Goal: Information Seeking & Learning: Compare options

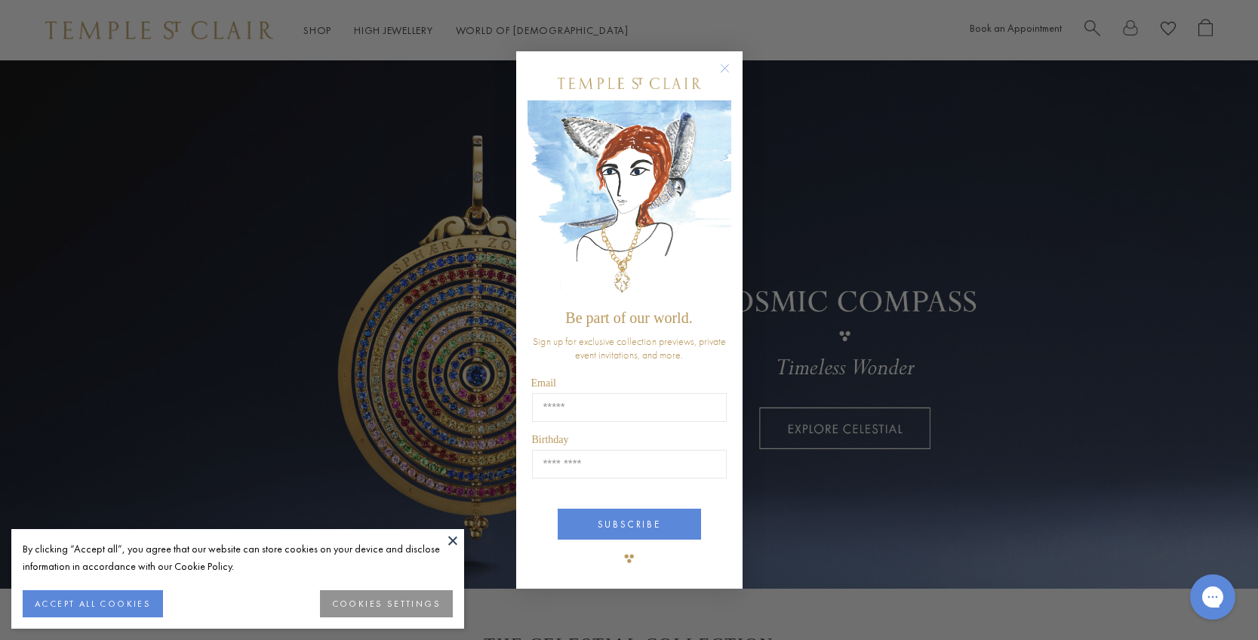
click at [723, 69] on circle "Close dialog" at bounding box center [725, 69] width 18 height 18
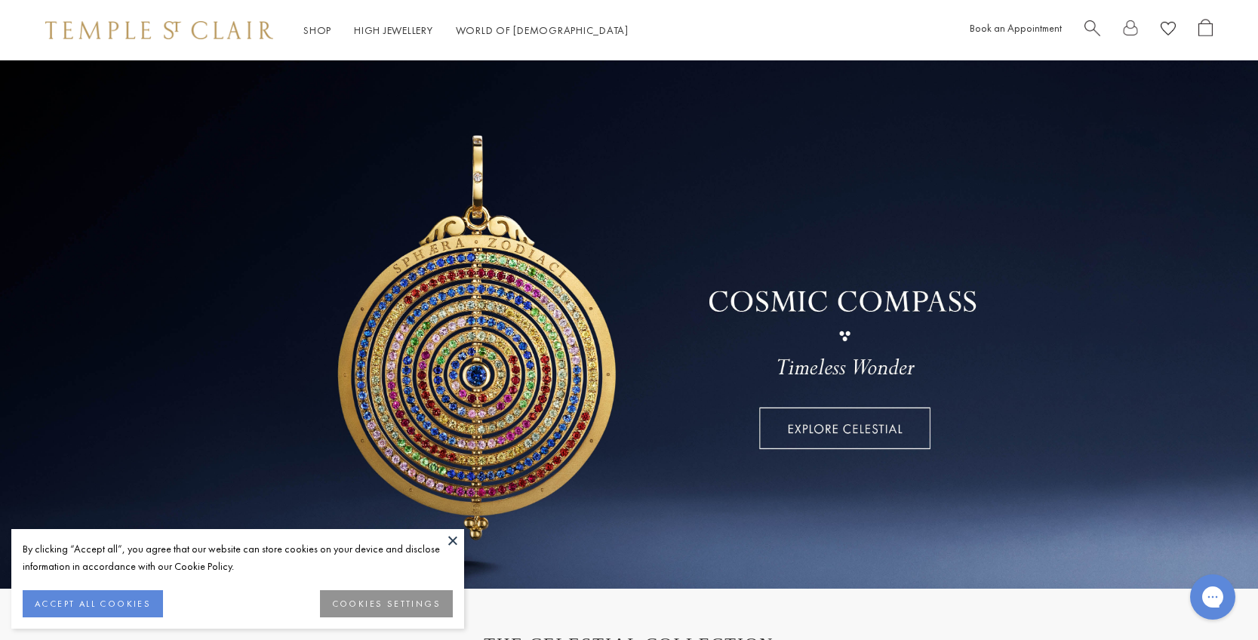
click at [451, 535] on button at bounding box center [453, 540] width 23 height 23
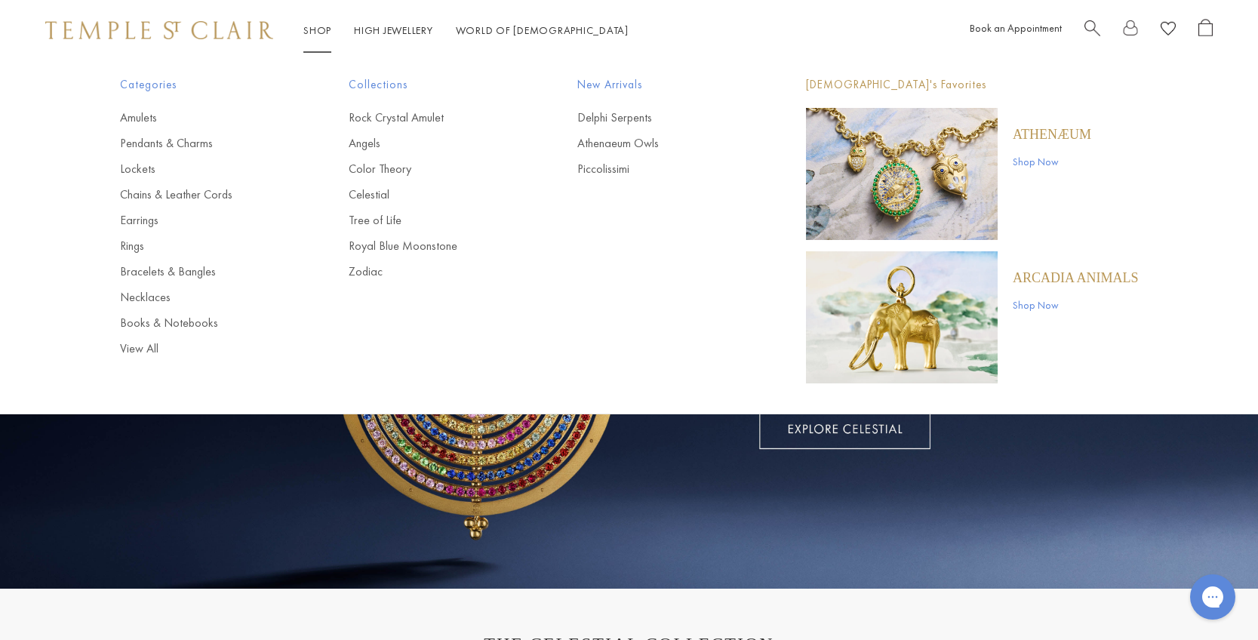
click at [309, 21] on li "Shop Shop Categories Amulets Pendants & Charms Lockets Chains & Leather Cords E…" at bounding box center [317, 30] width 28 height 19
click at [182, 146] on link "Pendants & Charms" at bounding box center [204, 143] width 168 height 17
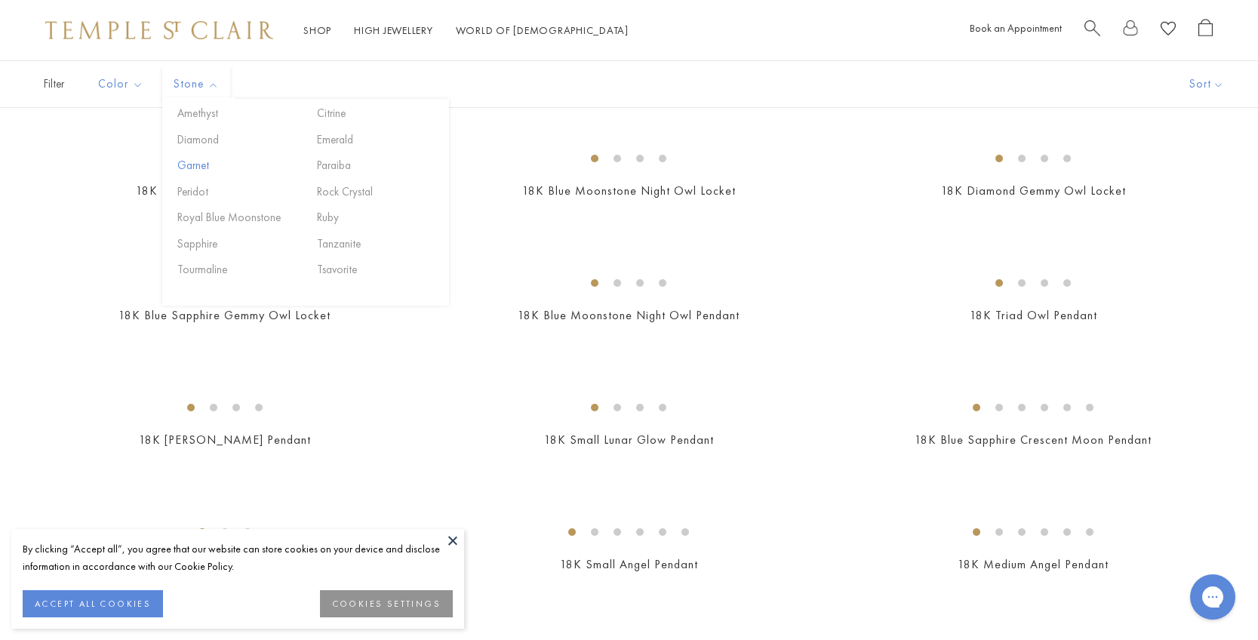
scroll to position [234, 0]
click at [456, 534] on button at bounding box center [453, 540] width 23 height 23
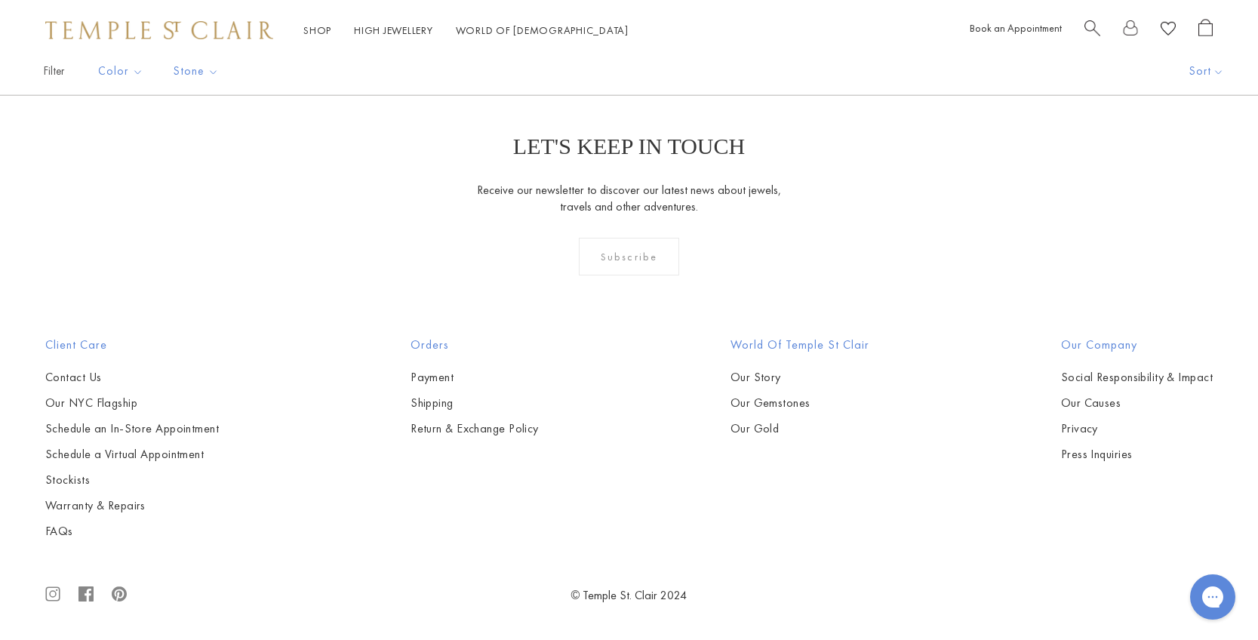
scroll to position [6279, 0]
click at [0, 0] on img at bounding box center [0, 0] width 0 height 0
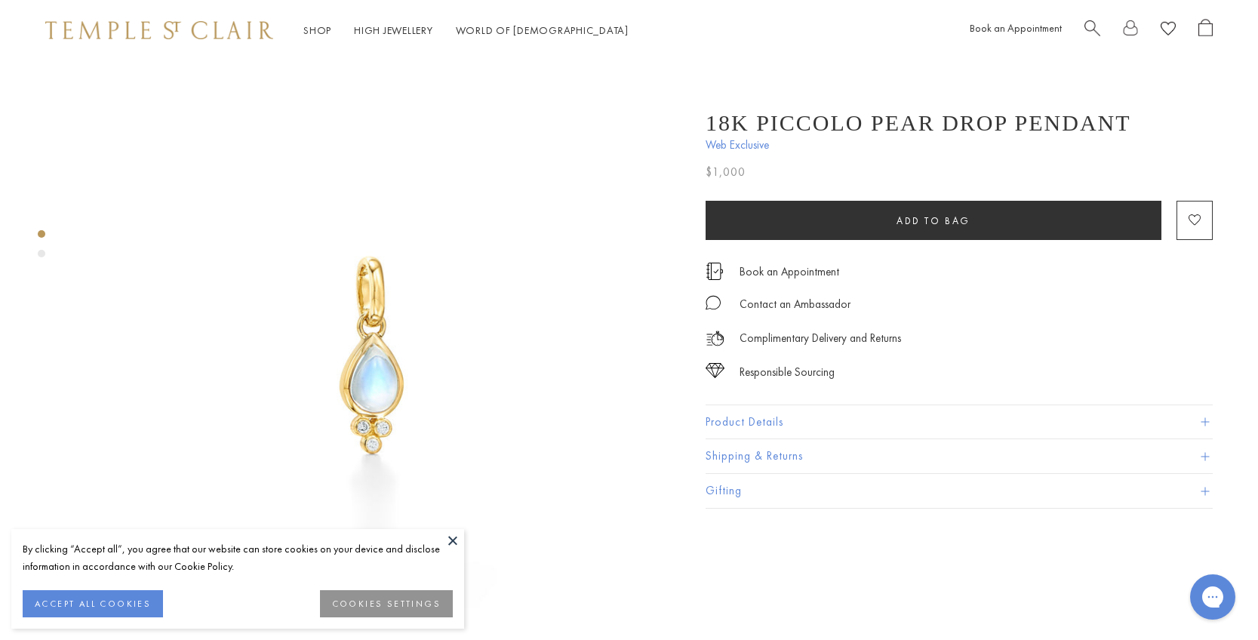
click at [451, 535] on button at bounding box center [453, 540] width 23 height 23
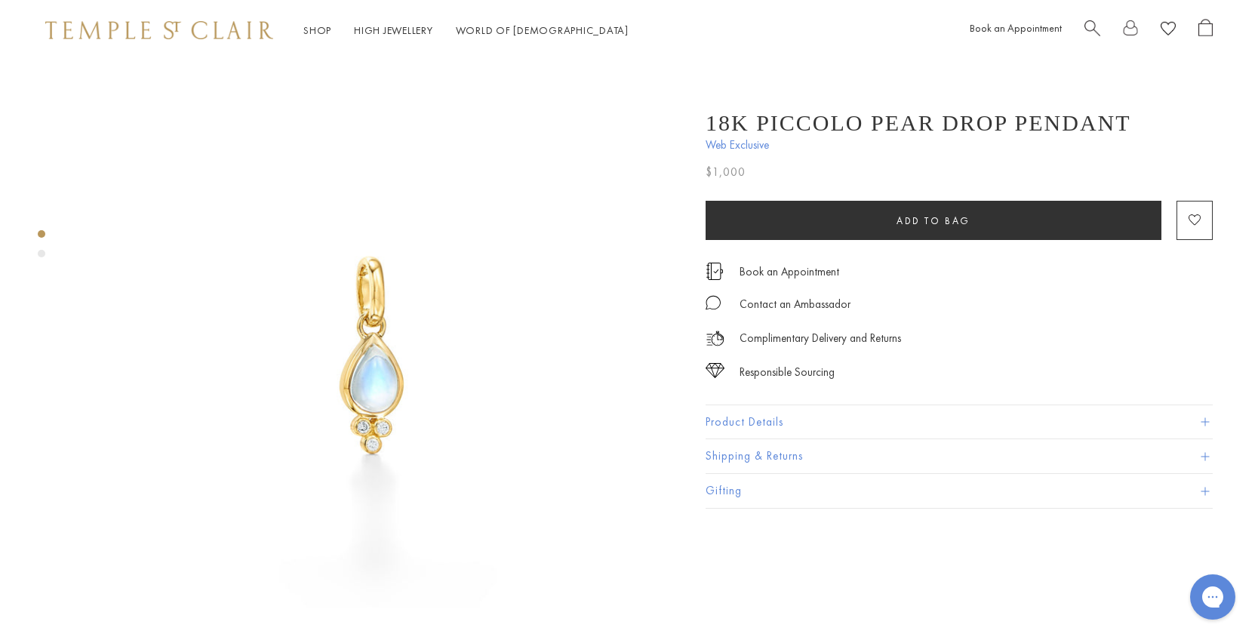
click at [747, 419] on button "Product Details" at bounding box center [959, 422] width 507 height 34
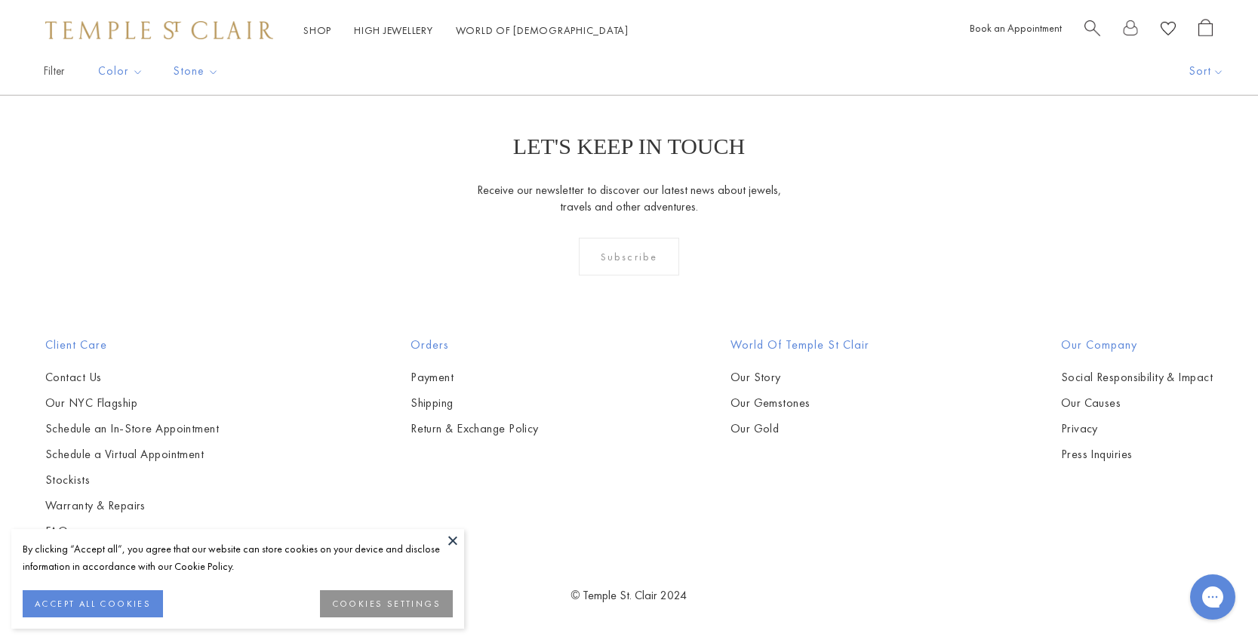
scroll to position [7589, 0]
click at [446, 536] on button at bounding box center [453, 540] width 23 height 23
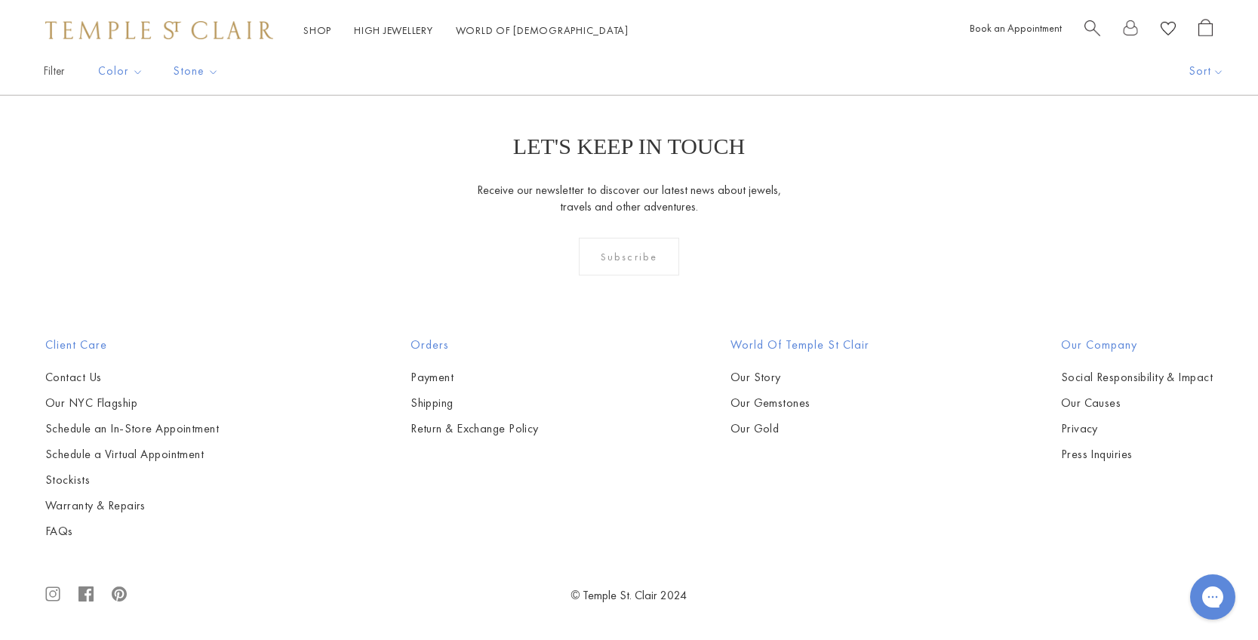
scroll to position [9662, 0]
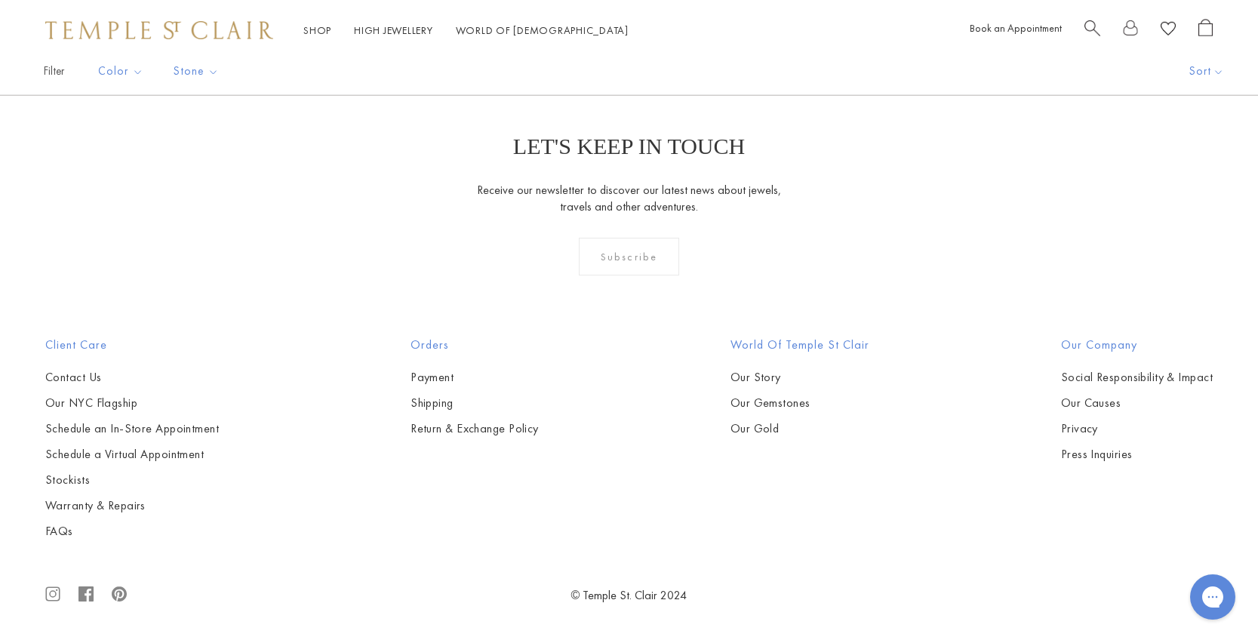
scroll to position [10171, 0]
click at [605, 34] on link "2" at bounding box center [604, 13] width 49 height 42
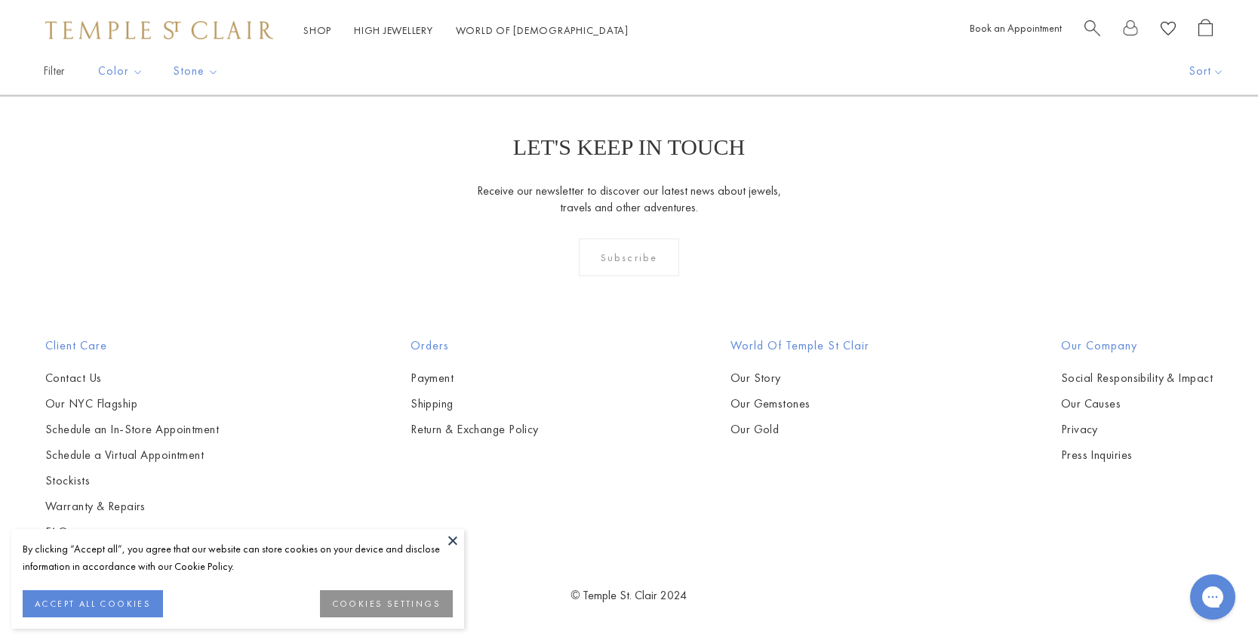
scroll to position [8934, 0]
click at [673, 35] on link "3" at bounding box center [677, 14] width 49 height 42
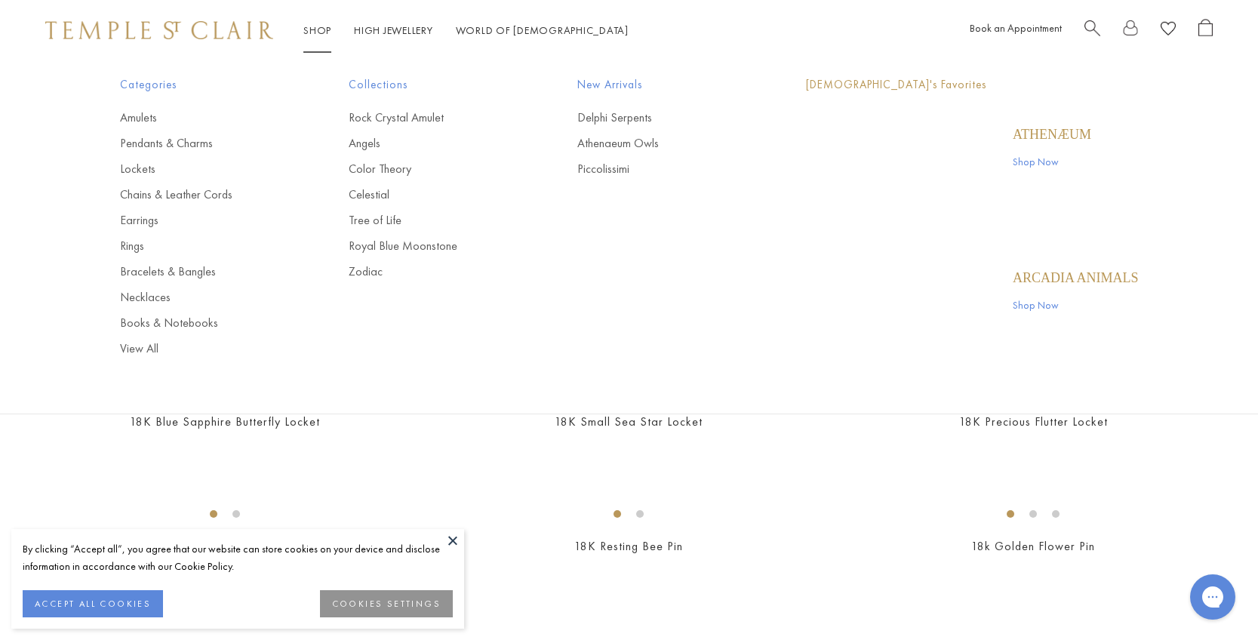
click at [316, 34] on link "Shop Shop" at bounding box center [317, 30] width 28 height 14
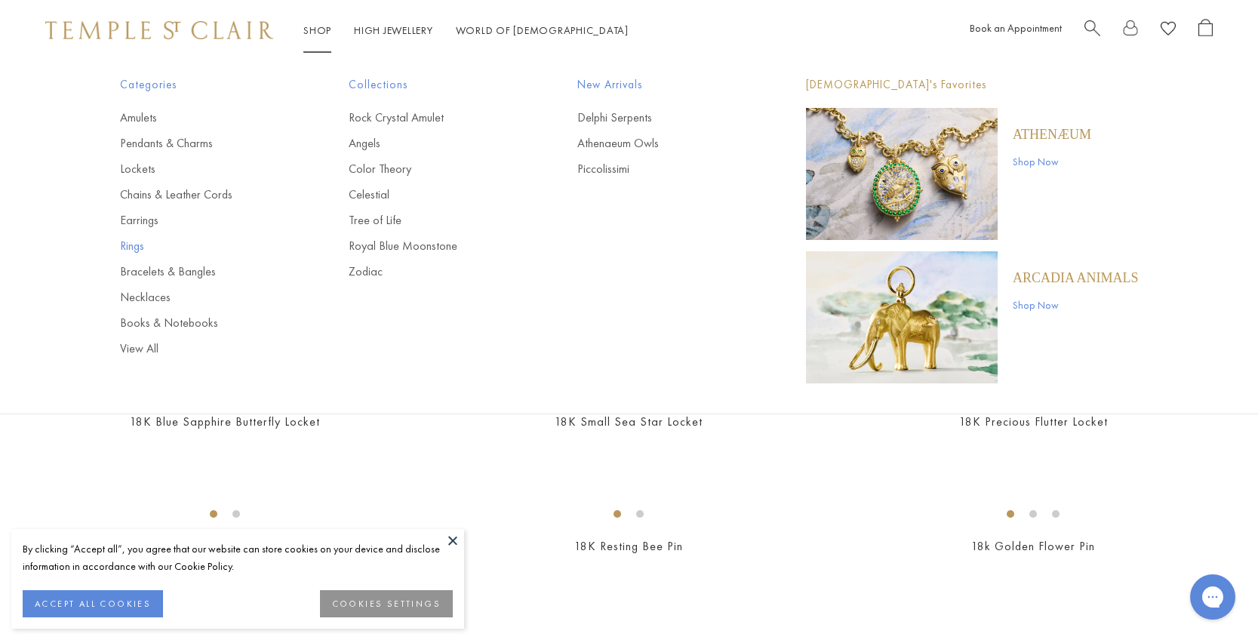
click at [137, 245] on link "Rings" at bounding box center [204, 246] width 168 height 17
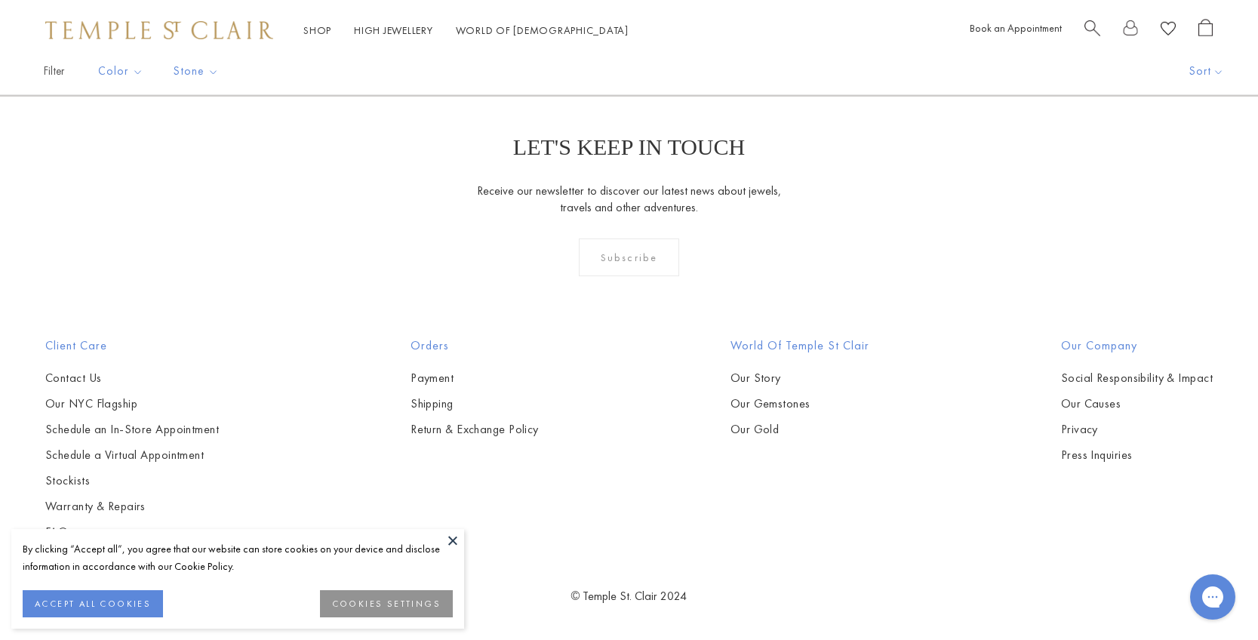
scroll to position [7426, 0]
click at [636, 35] on link "2" at bounding box center [629, 14] width 49 height 42
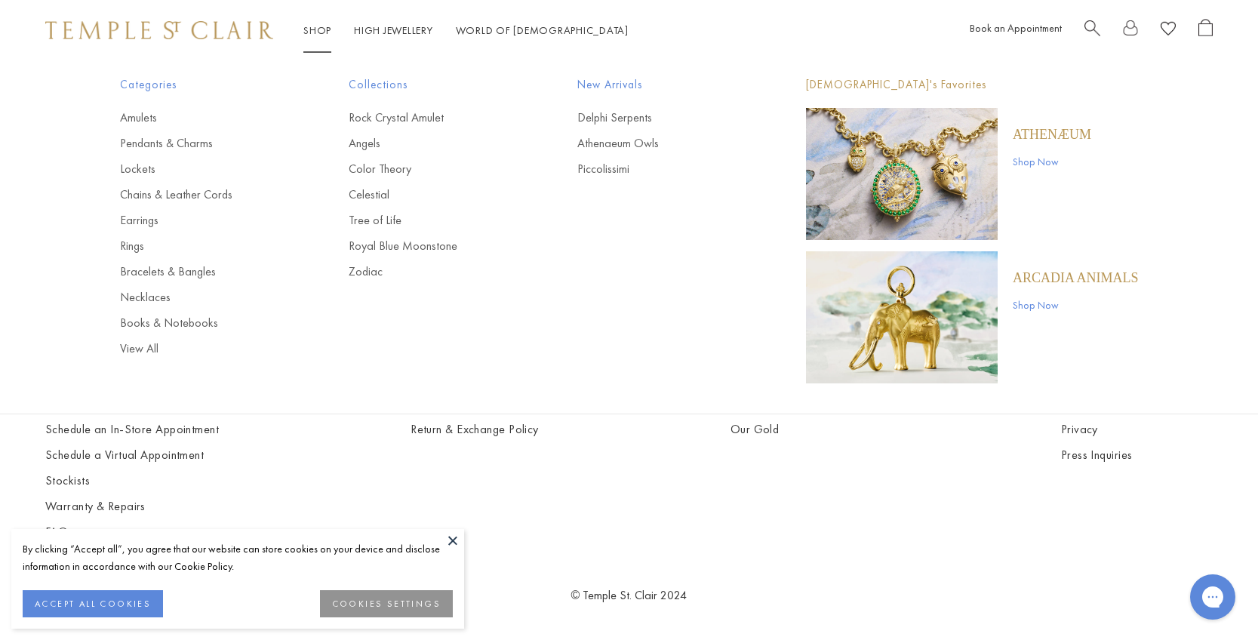
click at [324, 31] on link "Shop Shop" at bounding box center [317, 30] width 28 height 14
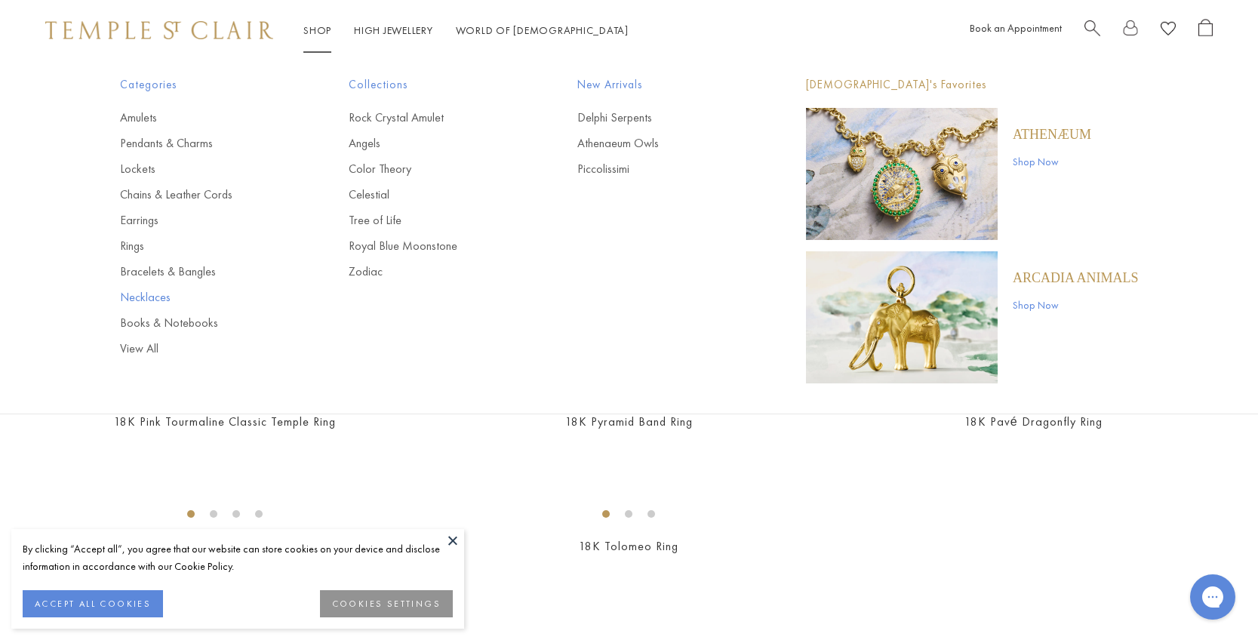
click at [137, 298] on link "Necklaces" at bounding box center [204, 297] width 168 height 17
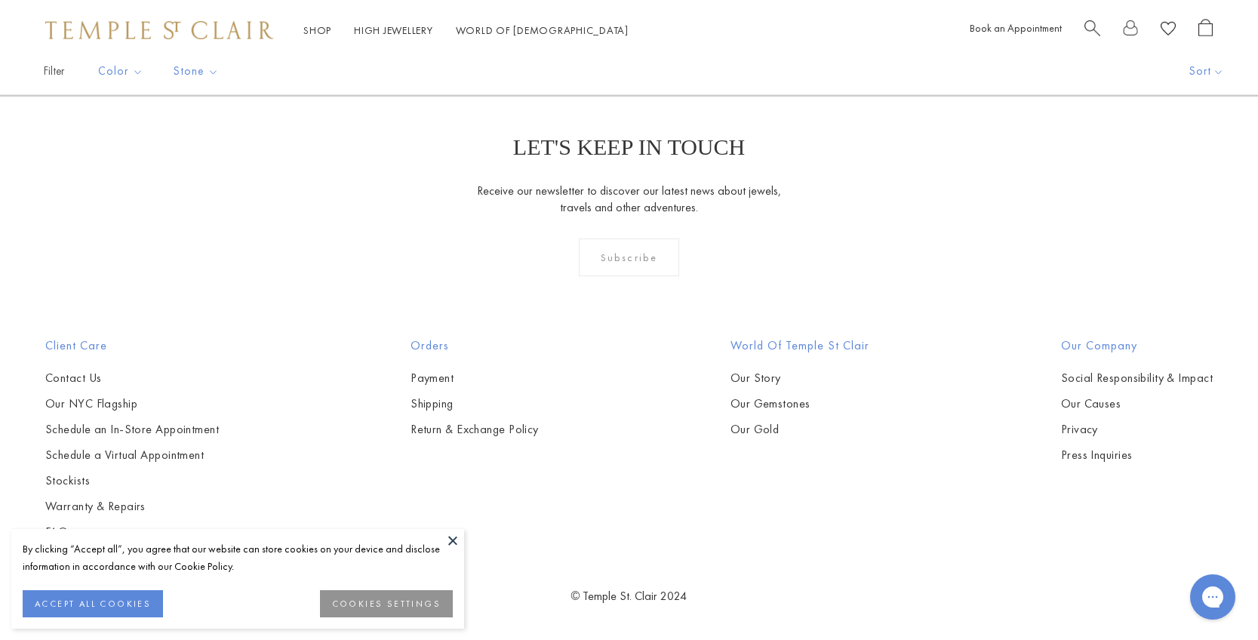
scroll to position [6295, 0]
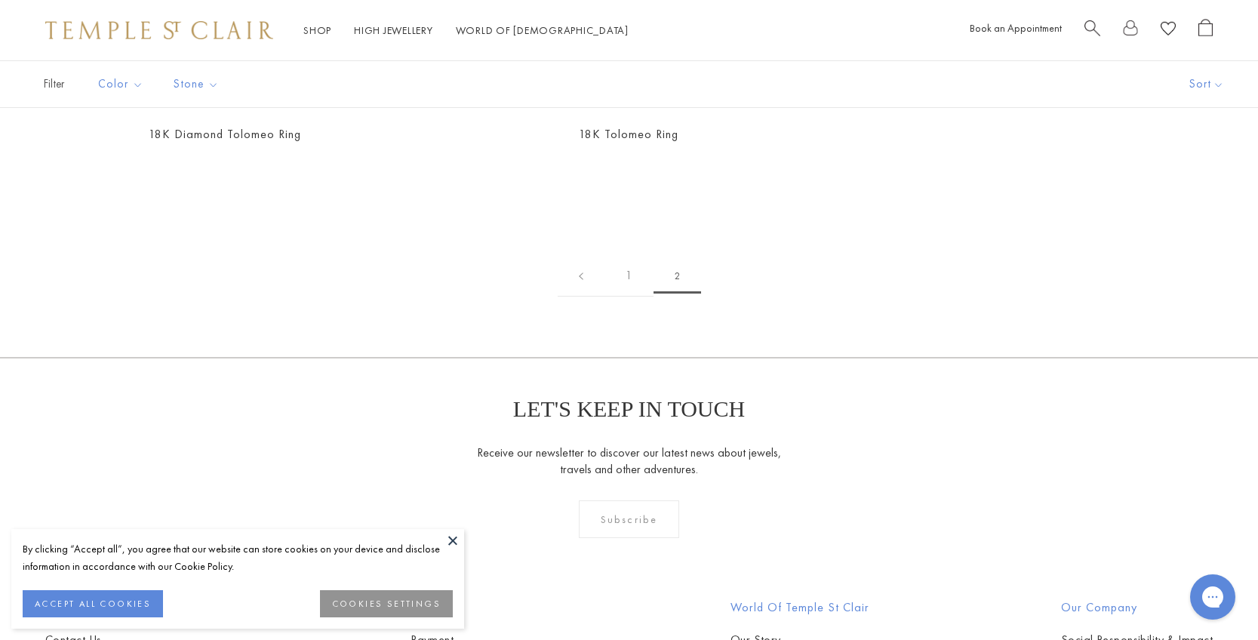
scroll to position [347, 0]
